Goal: Task Accomplishment & Management: Manage account settings

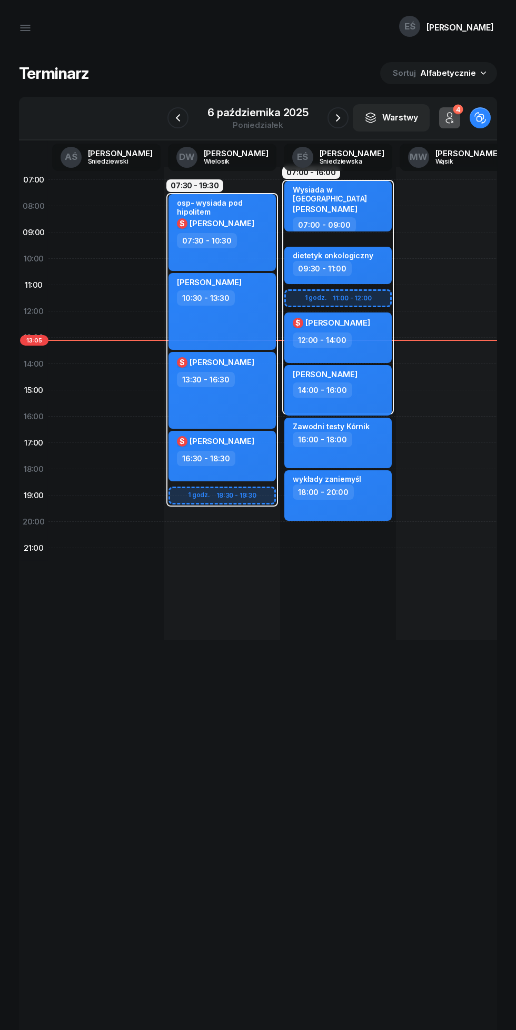
click at [340, 123] on icon "button" at bounding box center [337, 118] width 13 height 13
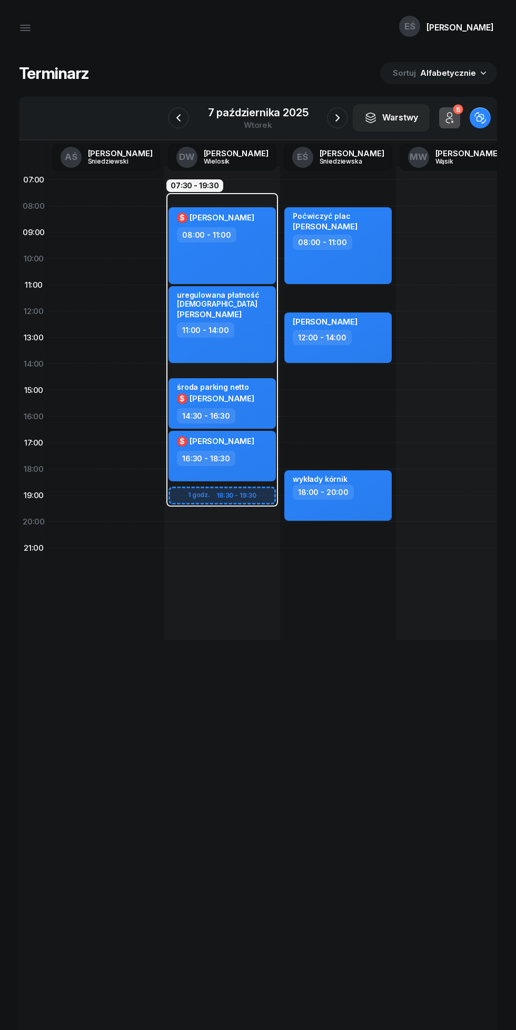
click at [337, 118] on icon "button" at bounding box center [337, 118] width 13 height 13
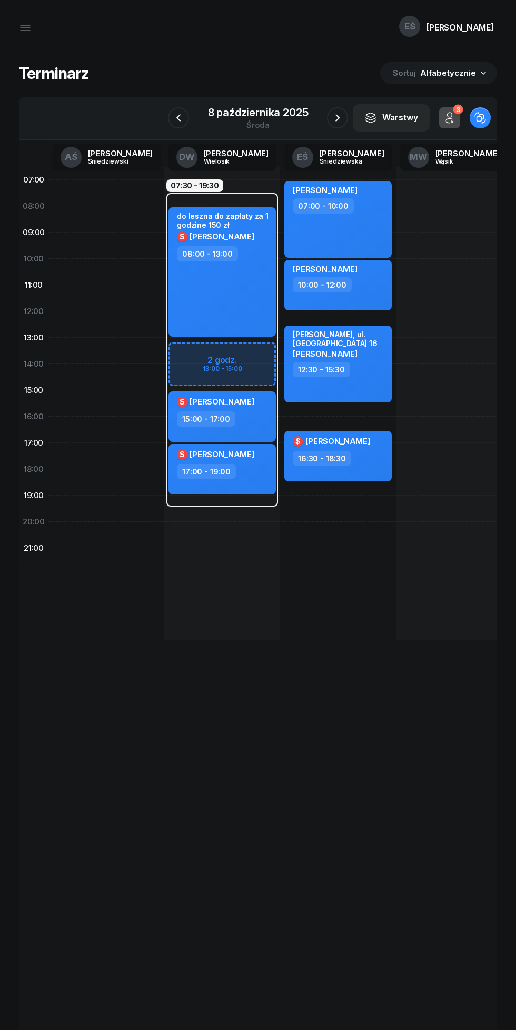
click at [337, 118] on icon "button" at bounding box center [337, 118] width 13 height 13
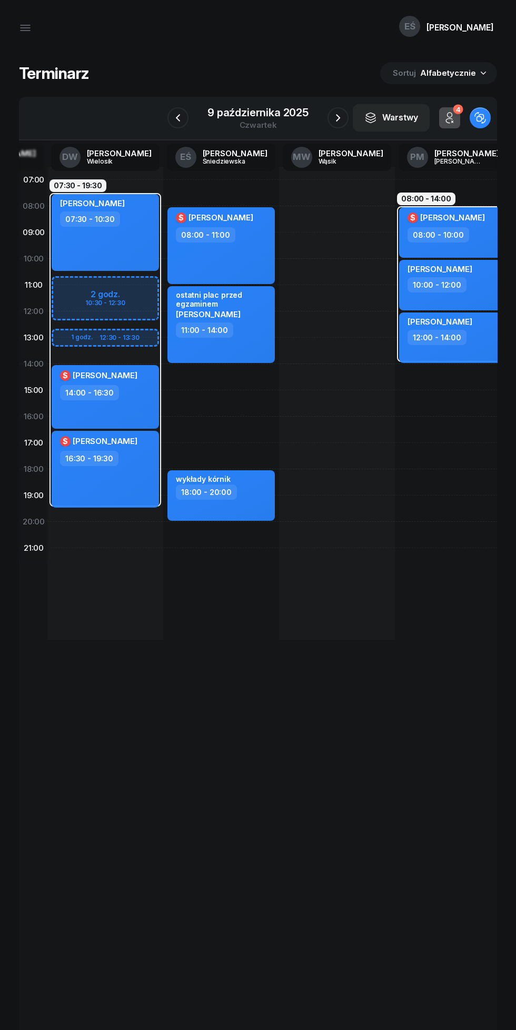
scroll to position [0, 113]
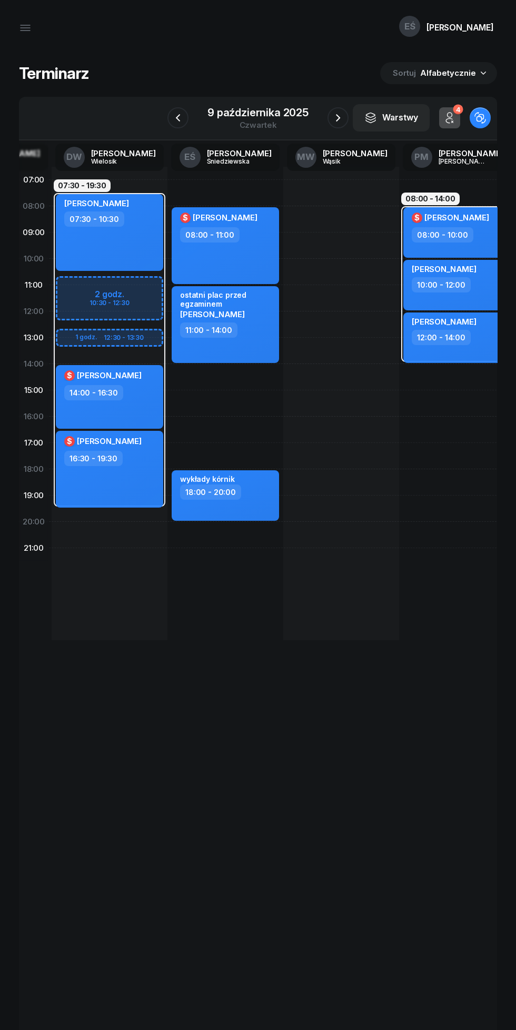
click at [174, 118] on icon "button" at bounding box center [178, 118] width 13 height 13
click at [178, 118] on icon "button" at bounding box center [178, 118] width 13 height 13
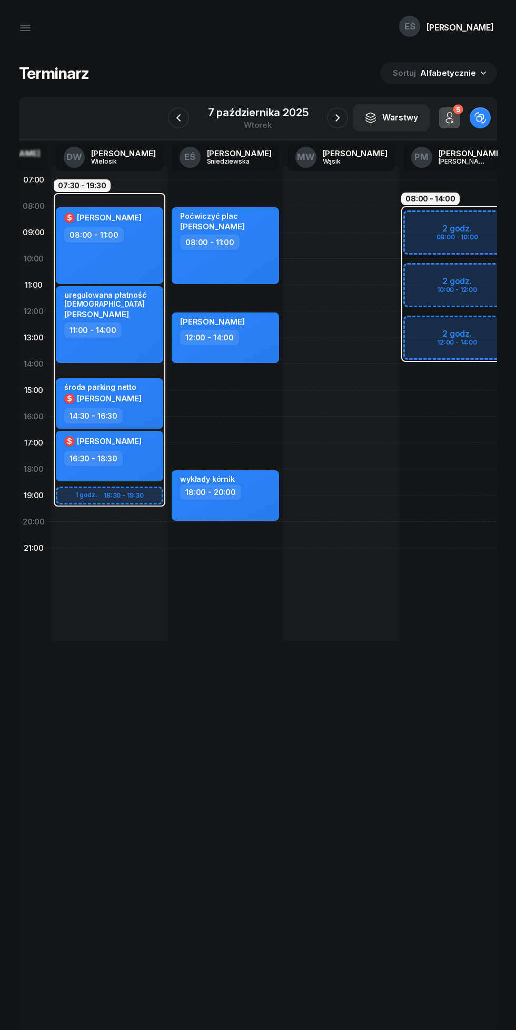
click at [178, 118] on icon "button" at bounding box center [178, 118] width 13 height 13
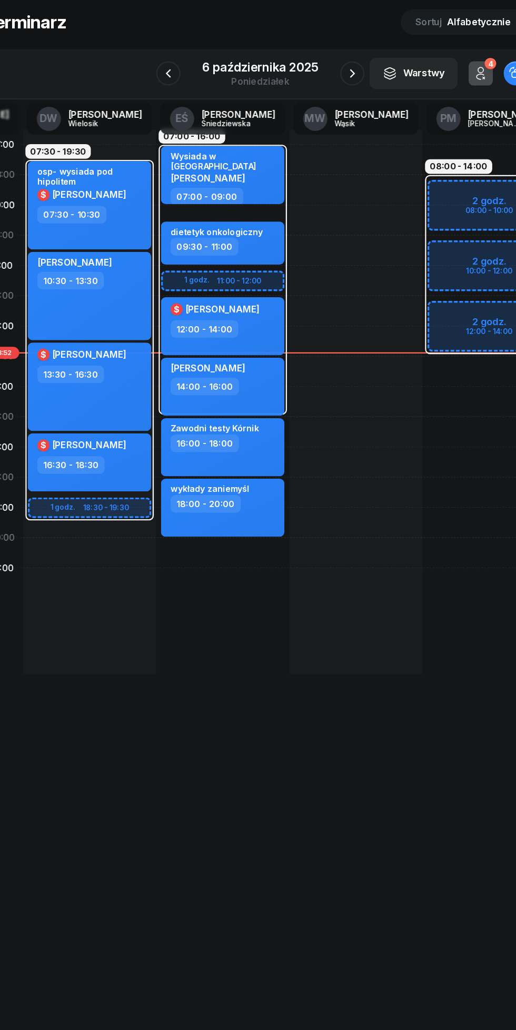
scroll to position [0, 114]
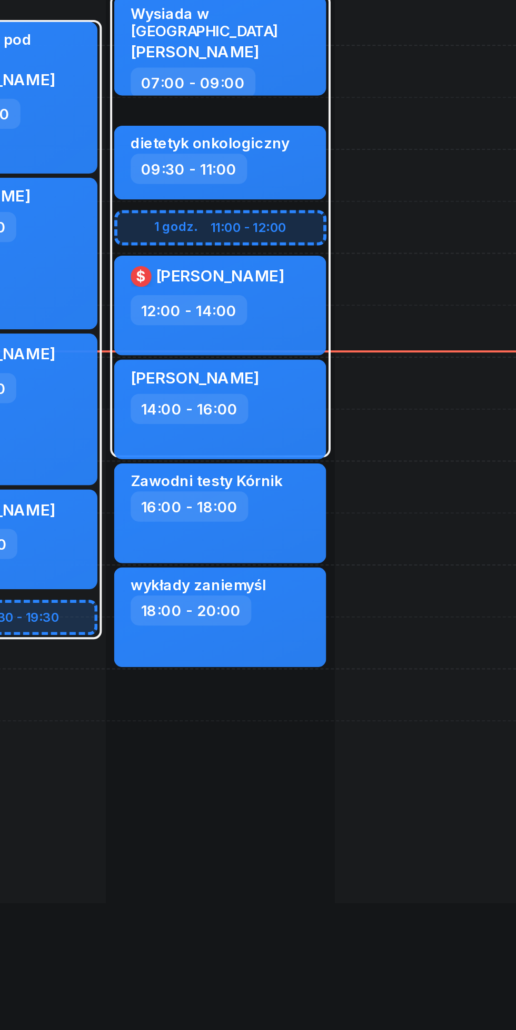
click at [264, 401] on div "[PERSON_NAME] 14:00 - 16:00" at bounding box center [223, 390] width 107 height 51
select select "14"
select select "16"
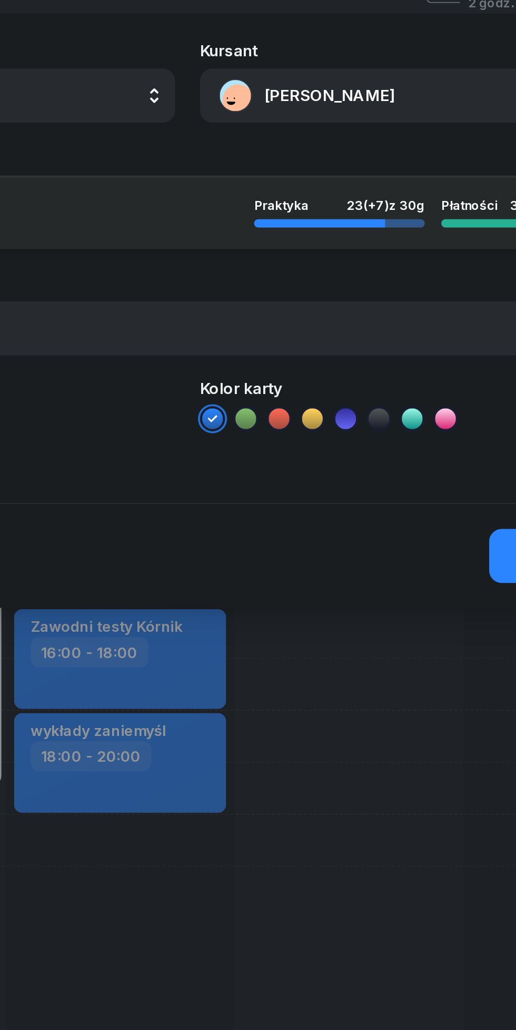
click at [340, 151] on button "[PERSON_NAME]" at bounding box center [377, 157] width 226 height 27
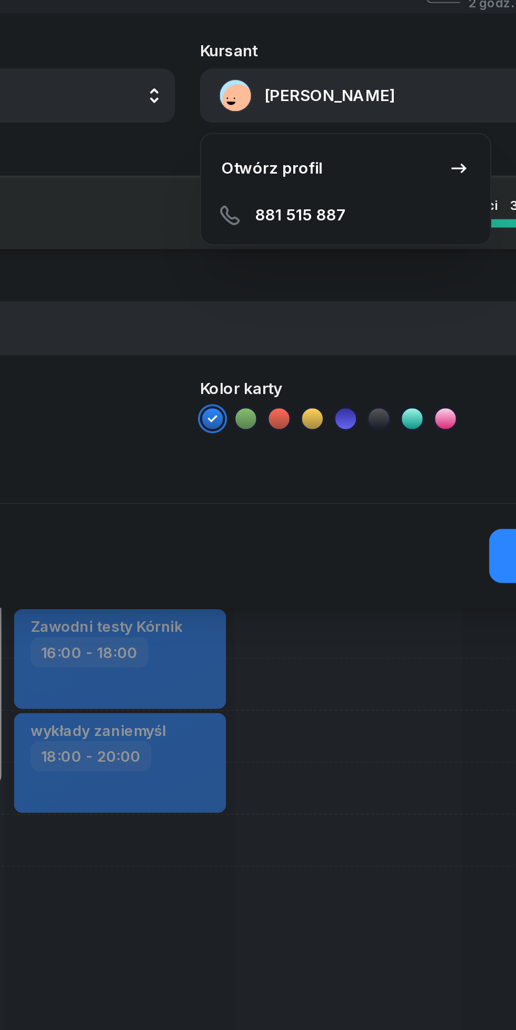
click at [336, 195] on link "Otwórz profil" at bounding box center [338, 195] width 138 height 26
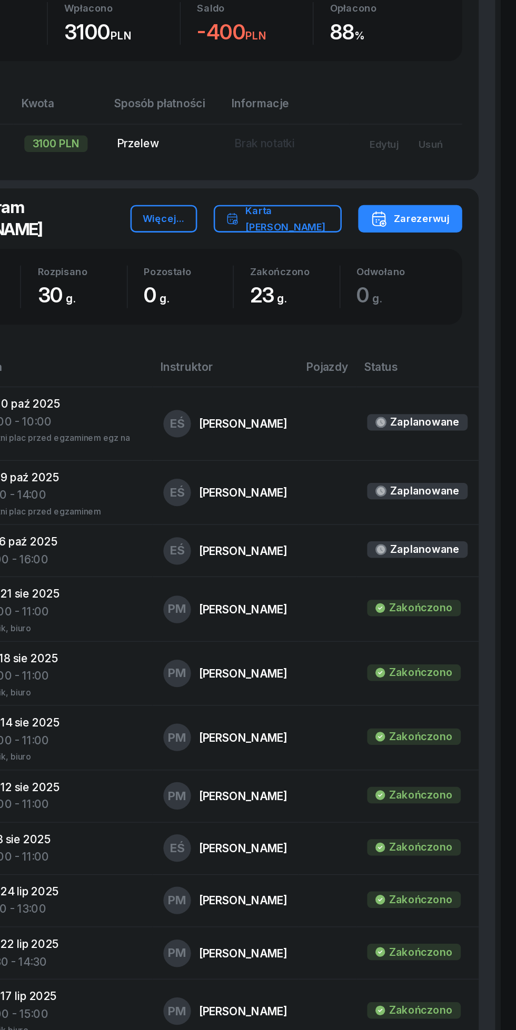
scroll to position [346, 0]
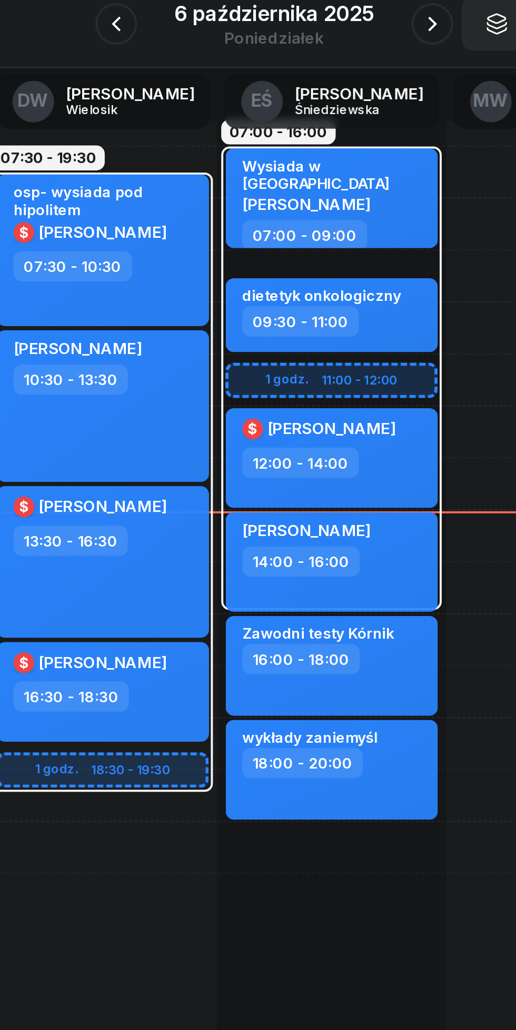
scroll to position [0, 52]
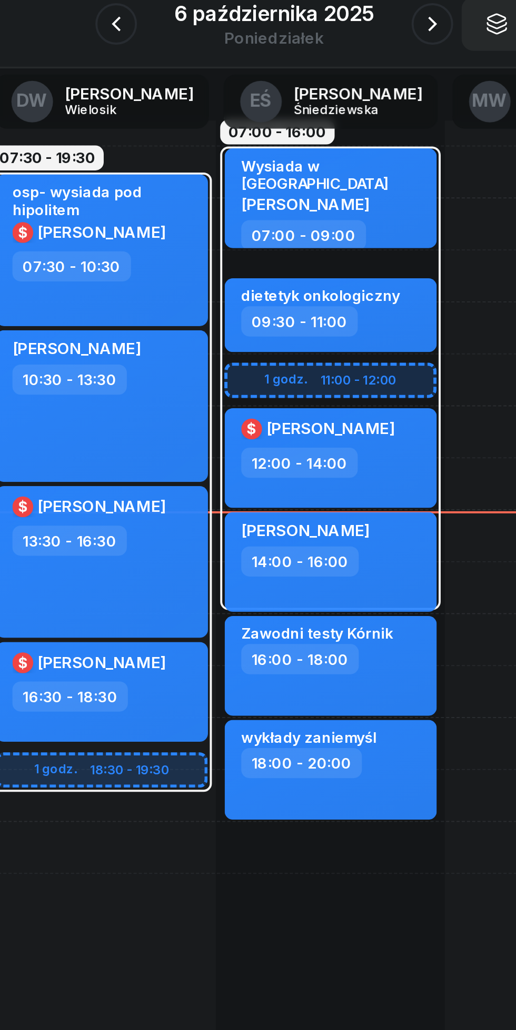
click at [335, 119] on icon "button" at bounding box center [337, 118] width 13 height 13
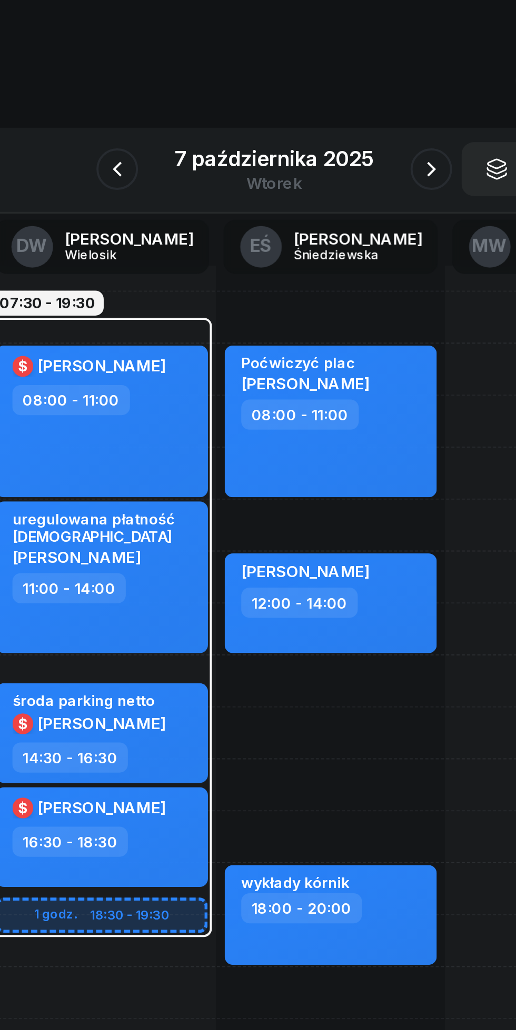
click at [338, 115] on icon "button" at bounding box center [337, 118] width 13 height 13
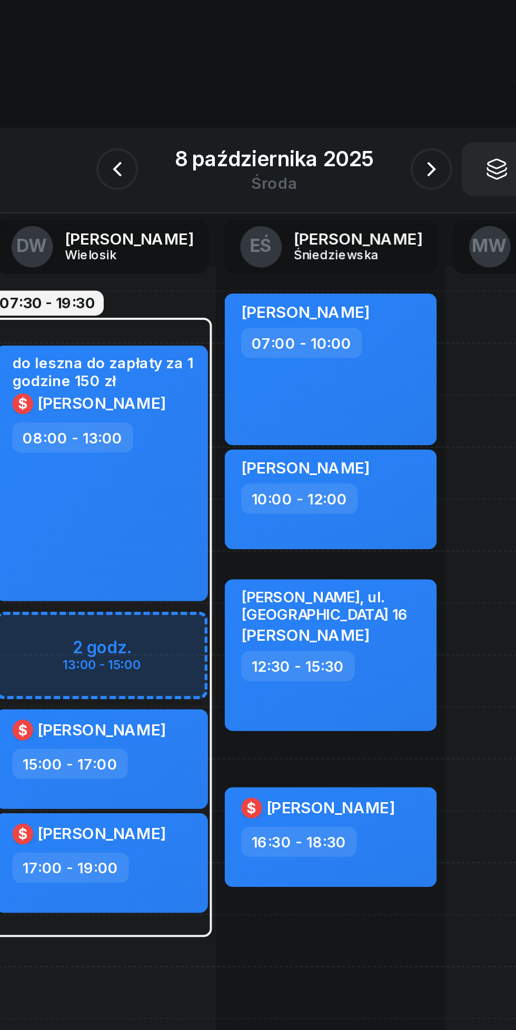
click at [337, 117] on icon "button" at bounding box center [337, 118] width 13 height 13
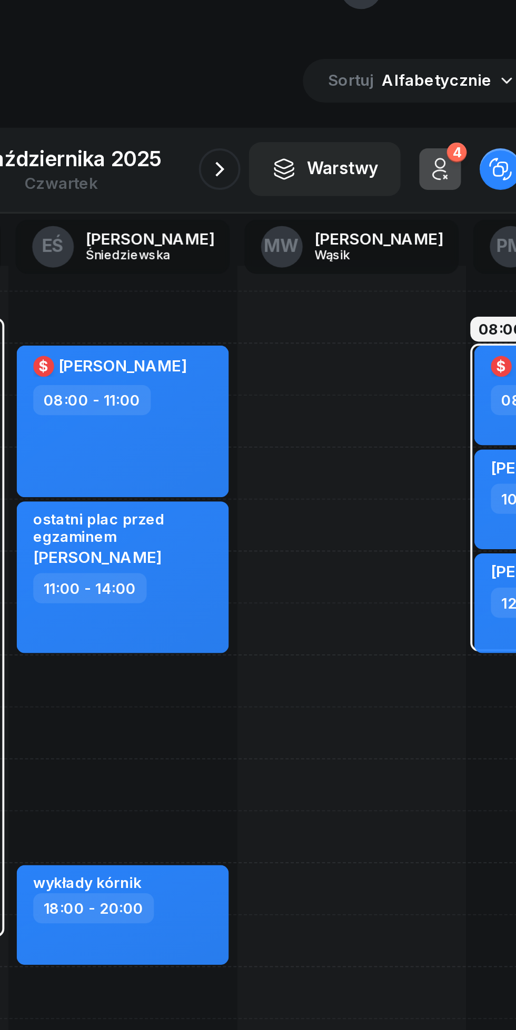
scroll to position [0, 48]
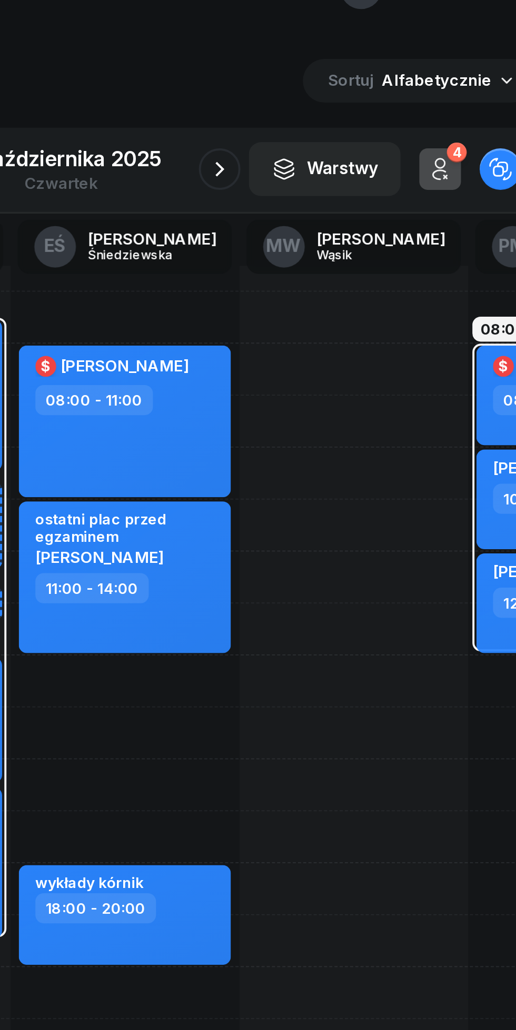
click at [329, 114] on button "button" at bounding box center [337, 117] width 21 height 21
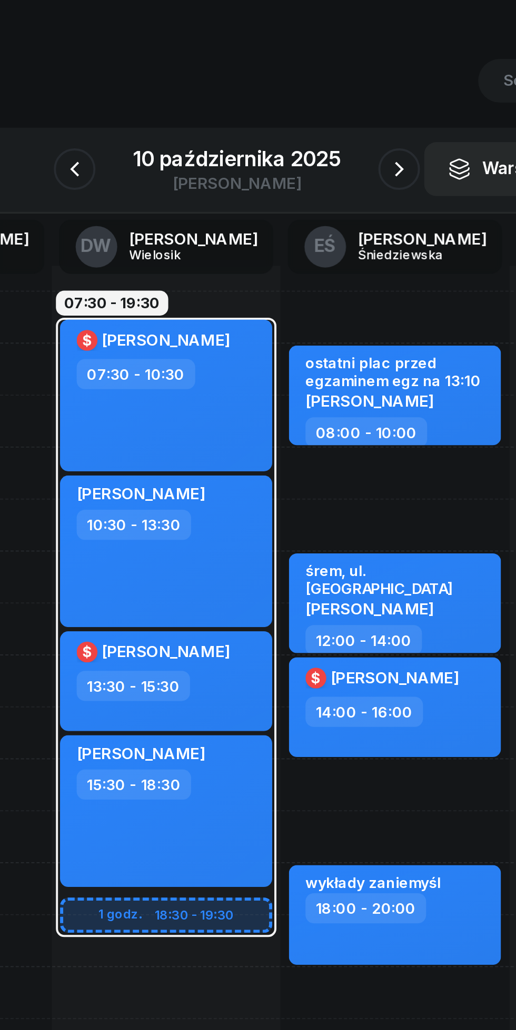
click at [179, 125] on button "button" at bounding box center [175, 117] width 21 height 21
click at [172, 126] on button "button" at bounding box center [177, 117] width 21 height 21
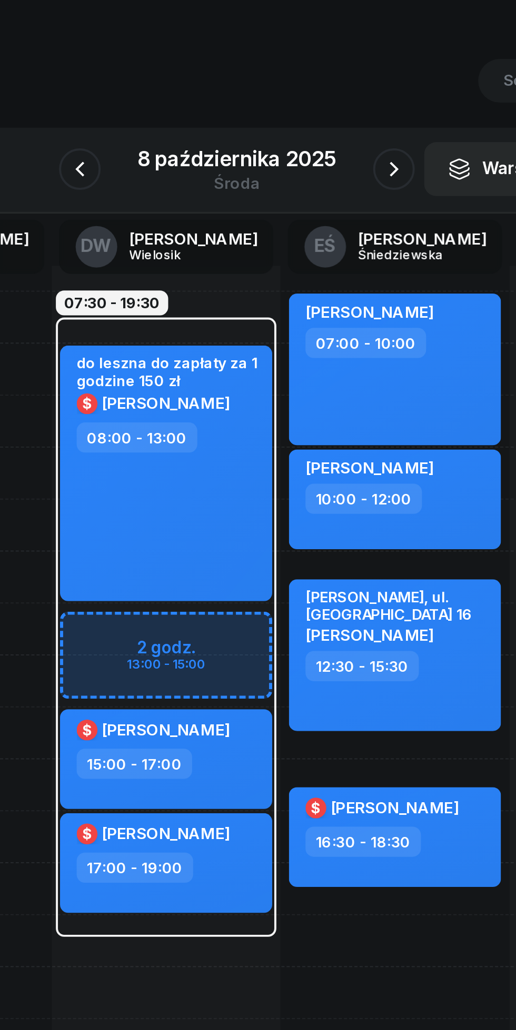
click at [188, 119] on button "button" at bounding box center [178, 117] width 21 height 21
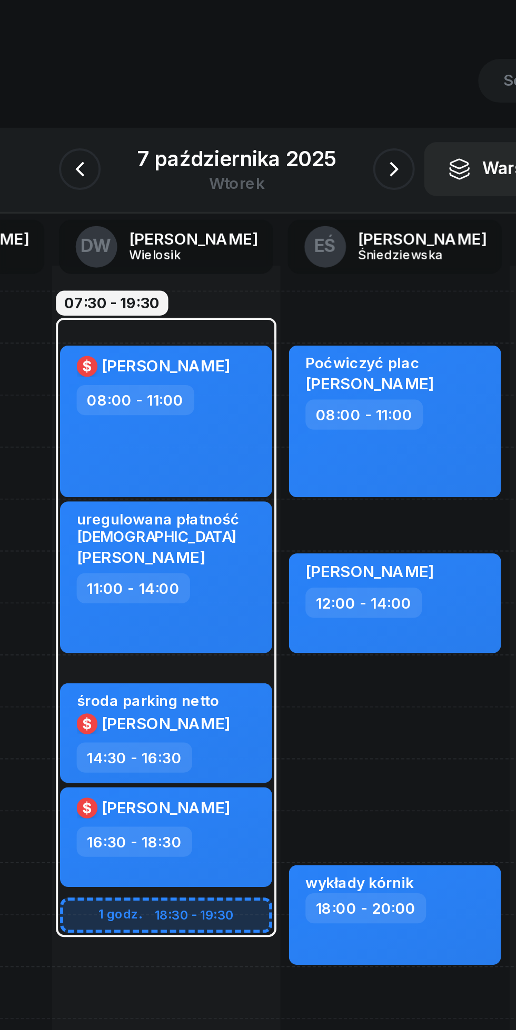
click at [337, 118] on icon "button" at bounding box center [337, 118] width 13 height 13
